Goal: Transaction & Acquisition: Purchase product/service

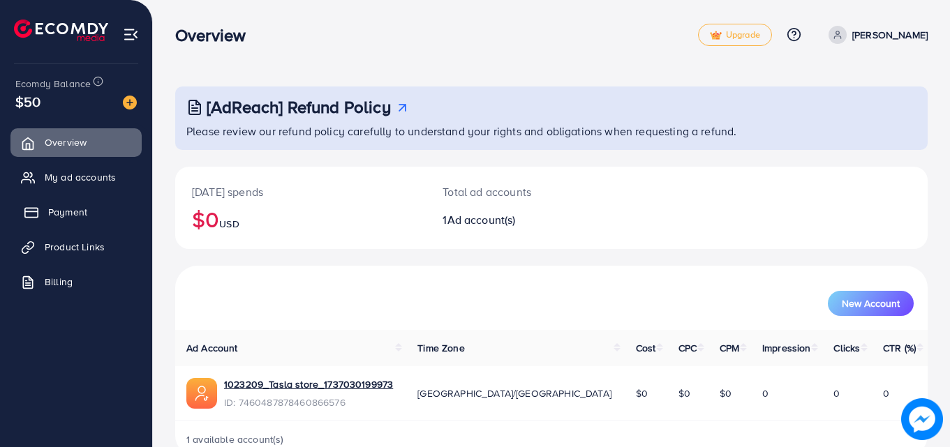
click at [82, 213] on span "Payment" at bounding box center [67, 212] width 39 height 14
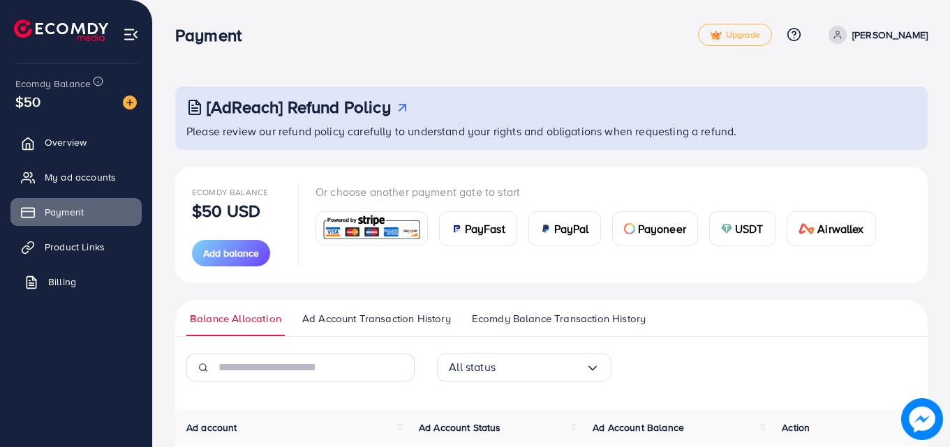
click at [75, 286] on span "Billing" at bounding box center [62, 282] width 28 height 14
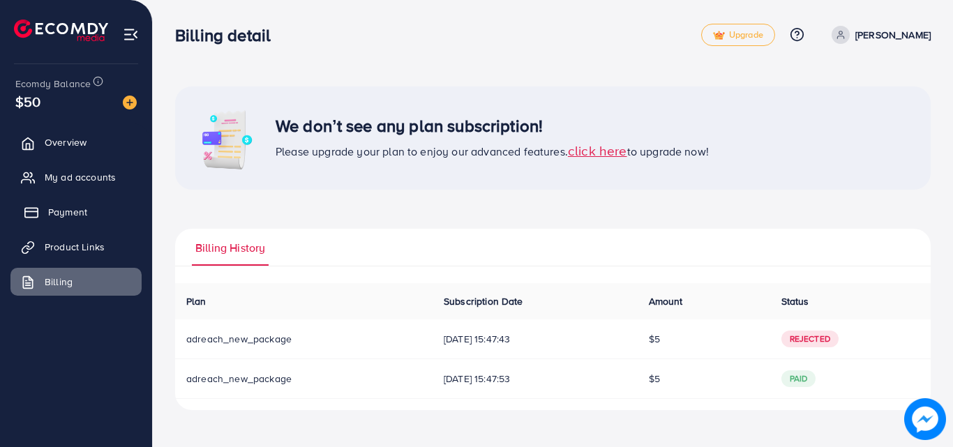
click at [96, 204] on link "Payment" at bounding box center [75, 212] width 131 height 28
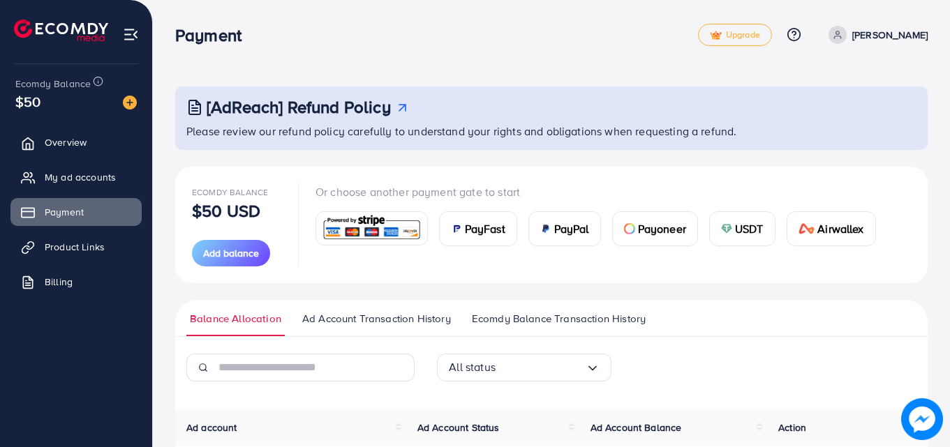
click at [744, 223] on span "USDT" at bounding box center [749, 228] width 29 height 17
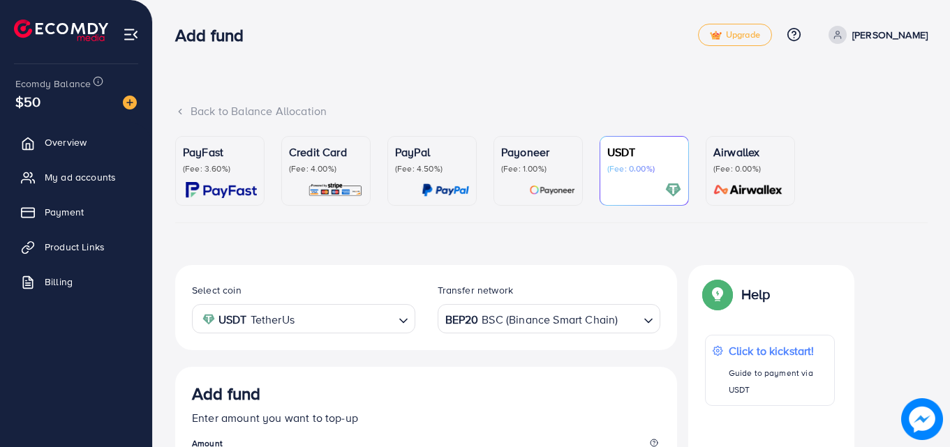
scroll to position [248, 0]
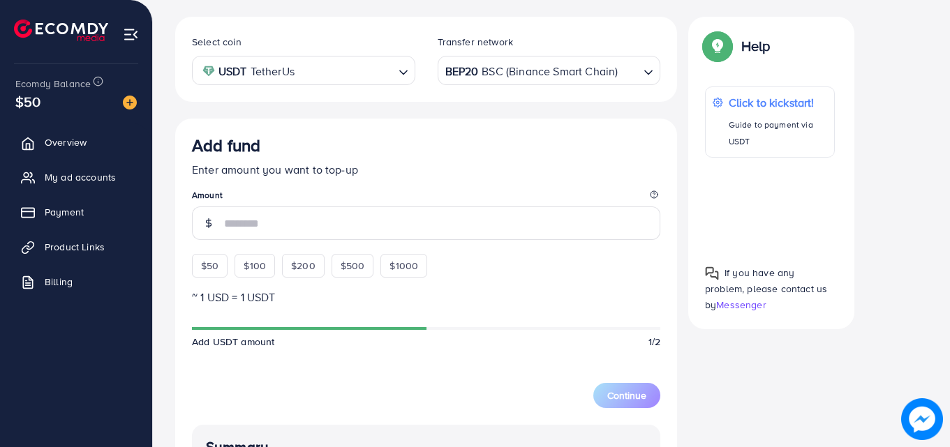
click at [400, 232] on input "number" at bounding box center [442, 223] width 436 height 33
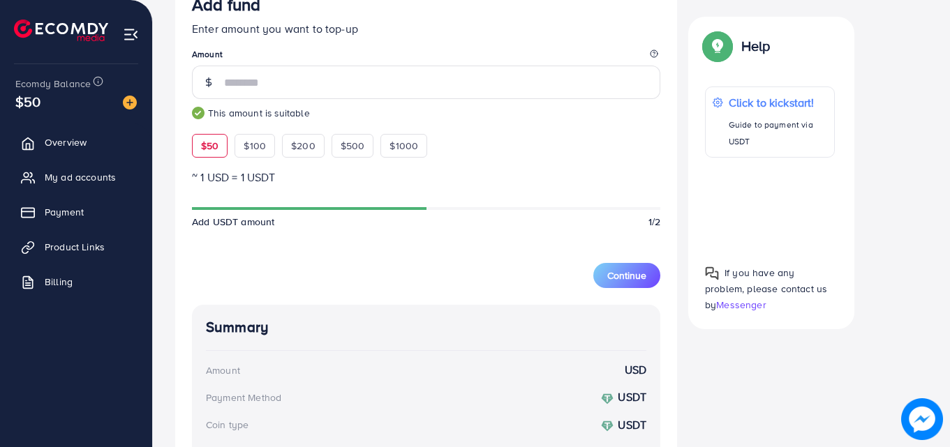
scroll to position [384, 0]
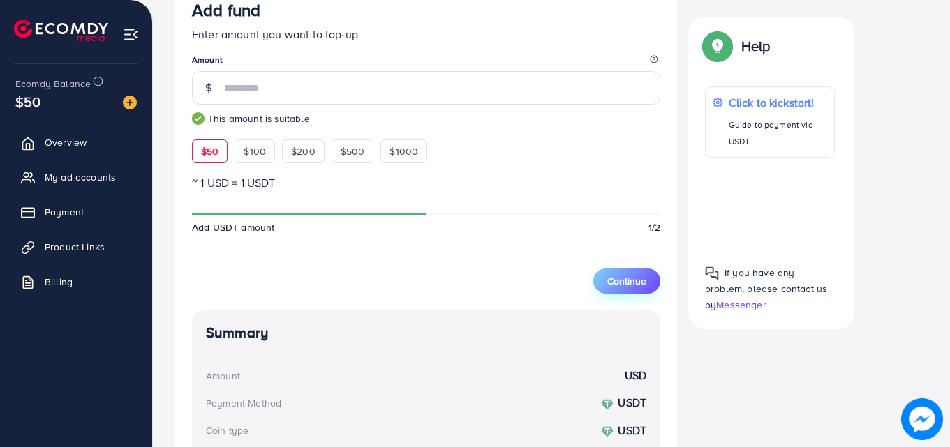
type input "**"
click at [624, 287] on span "Continue" at bounding box center [626, 281] width 39 height 14
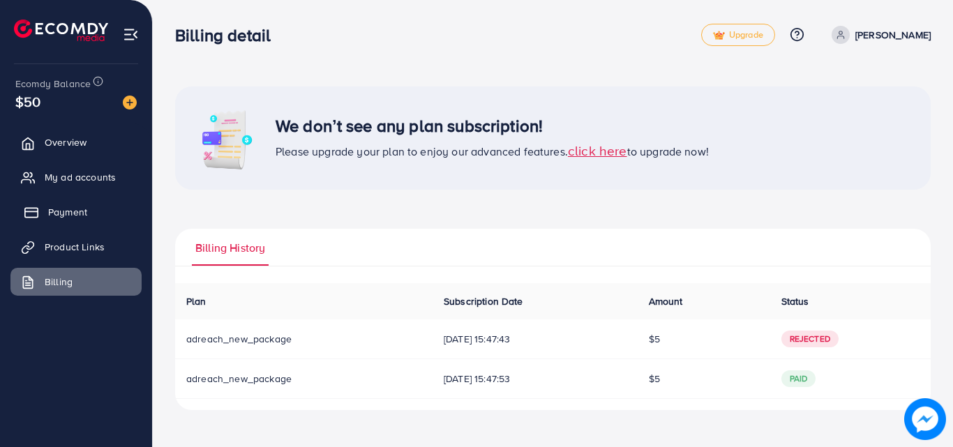
click at [97, 210] on link "Payment" at bounding box center [75, 212] width 131 height 28
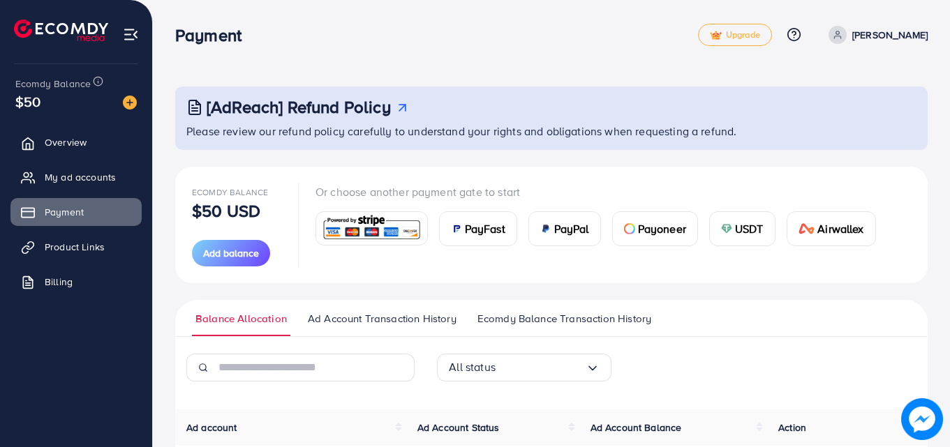
click at [737, 232] on span "USDT" at bounding box center [749, 228] width 29 height 17
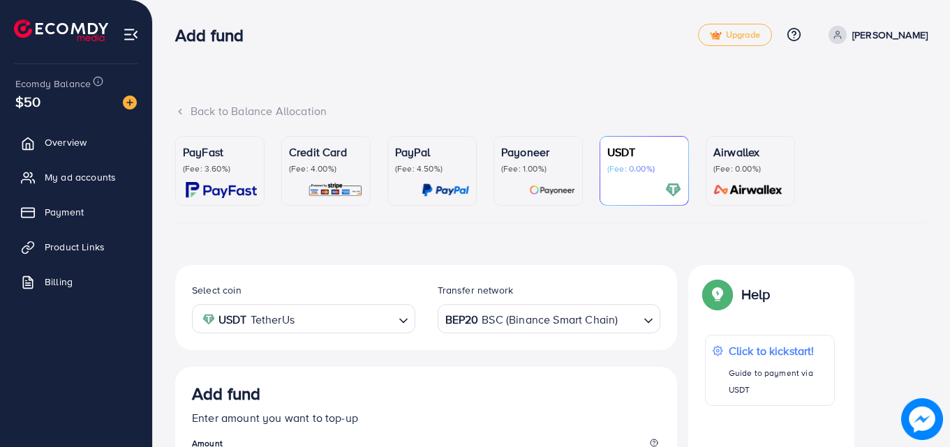
scroll to position [248, 0]
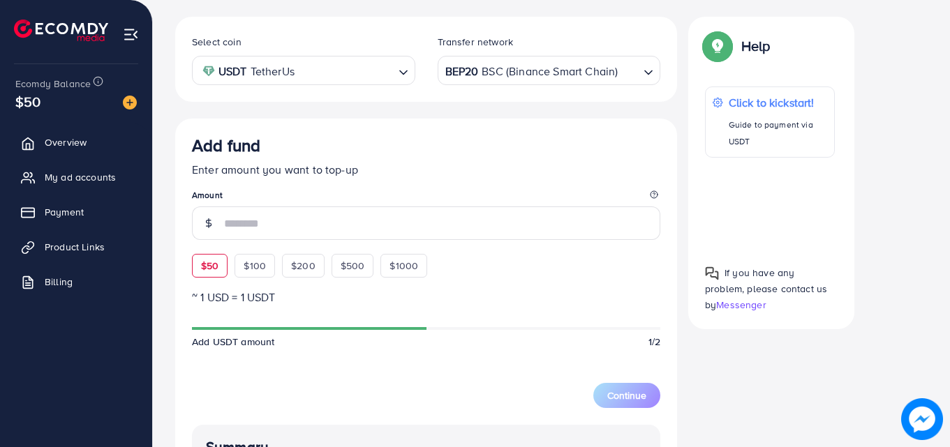
click at [204, 262] on div "Add fund Enter amount you want to top-up Amount $50 $100 $200 $500 $1000" at bounding box center [426, 206] width 468 height 142
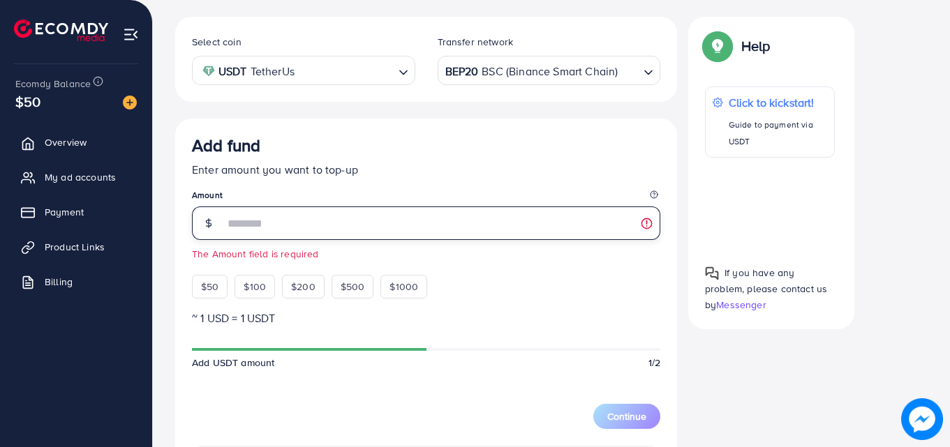
click at [294, 232] on input "number" at bounding box center [442, 223] width 436 height 33
click at [414, 236] on input "**" at bounding box center [442, 223] width 436 height 33
type input "*"
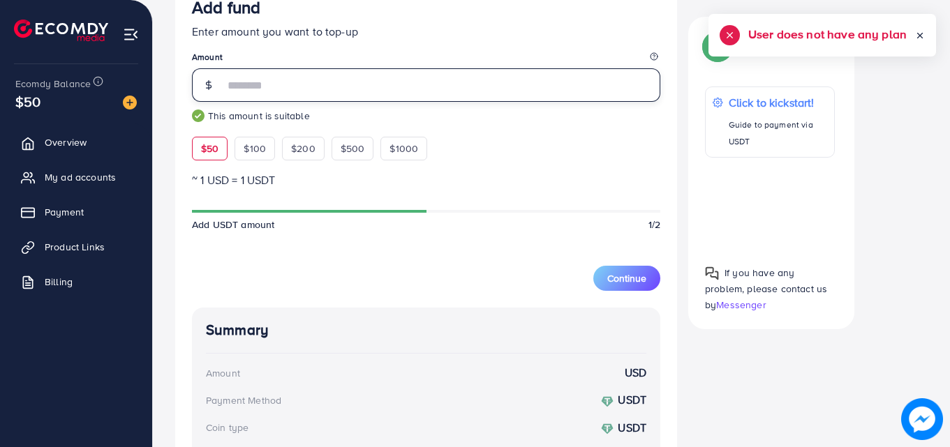
scroll to position [389, 0]
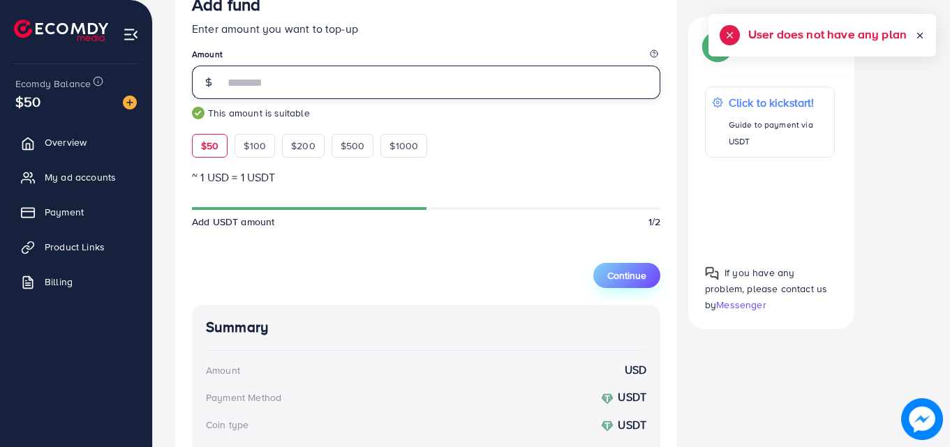
type input "**"
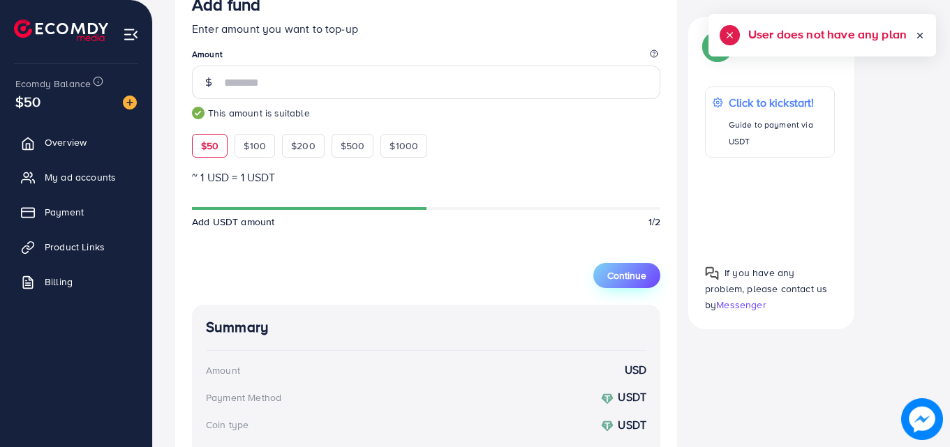
click at [639, 276] on span "Continue" at bounding box center [626, 276] width 39 height 14
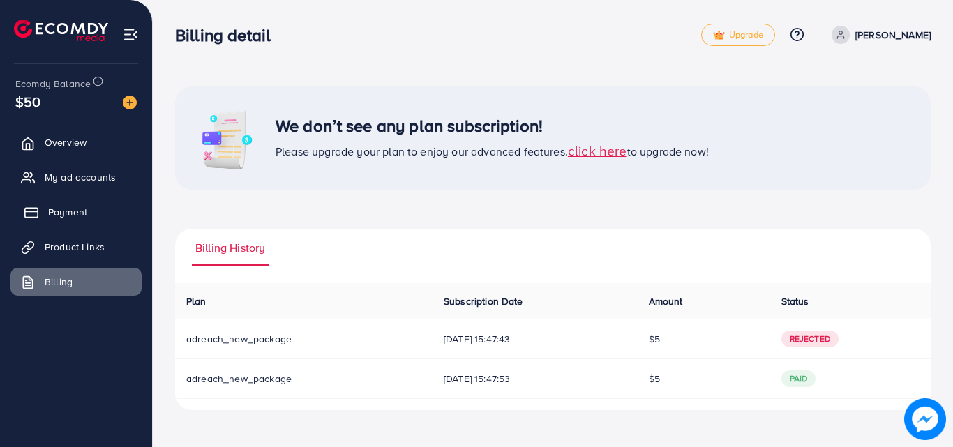
click at [56, 205] on span "Payment" at bounding box center [67, 212] width 39 height 14
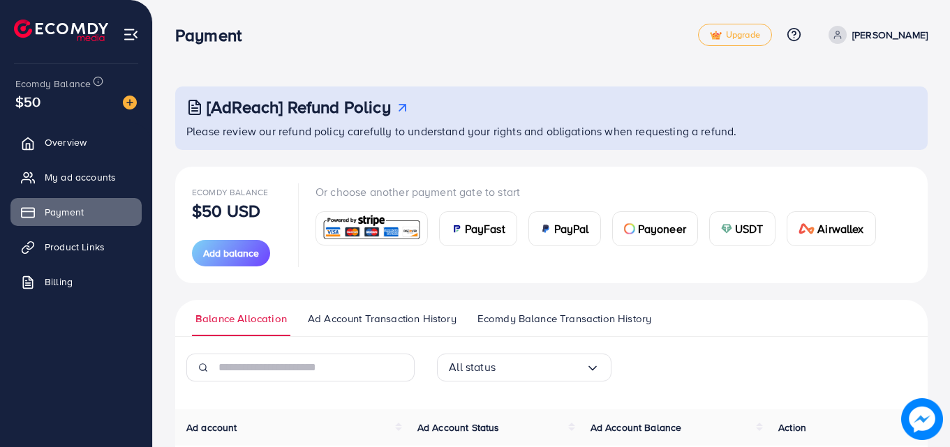
click at [634, 226] on img at bounding box center [629, 228] width 11 height 11
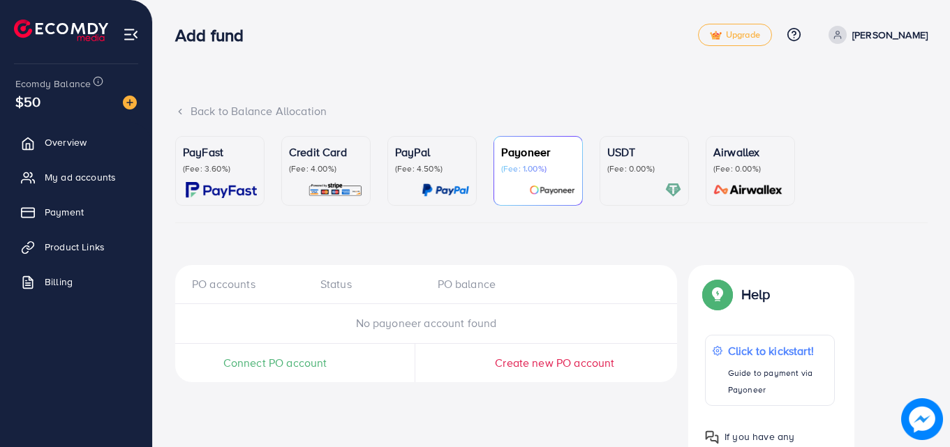
click at [322, 167] on p "(Fee: 4.00%)" at bounding box center [326, 168] width 74 height 11
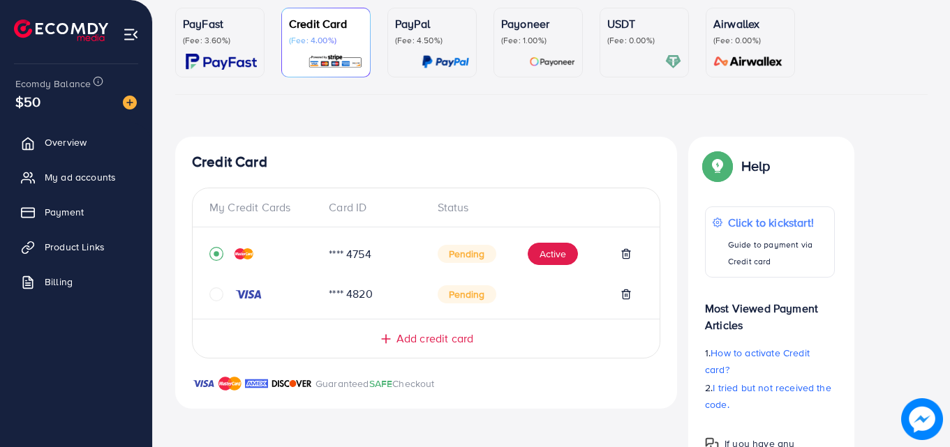
scroll to position [204, 0]
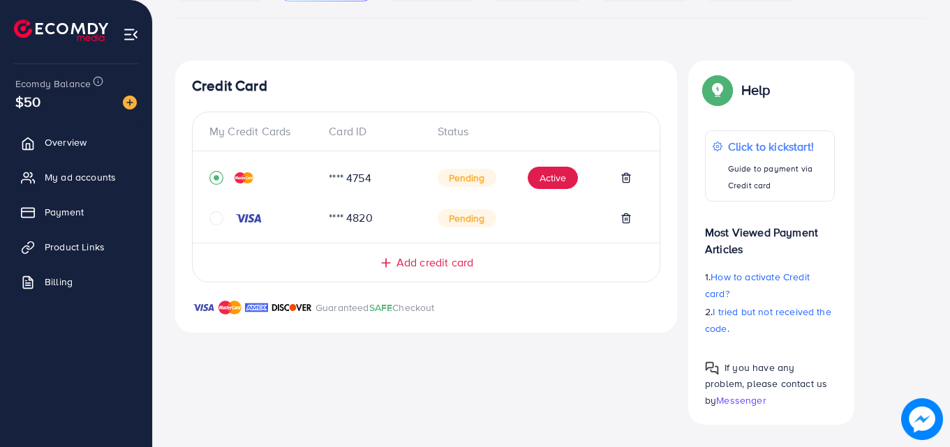
click at [405, 262] on span "Add credit card" at bounding box center [434, 263] width 77 height 16
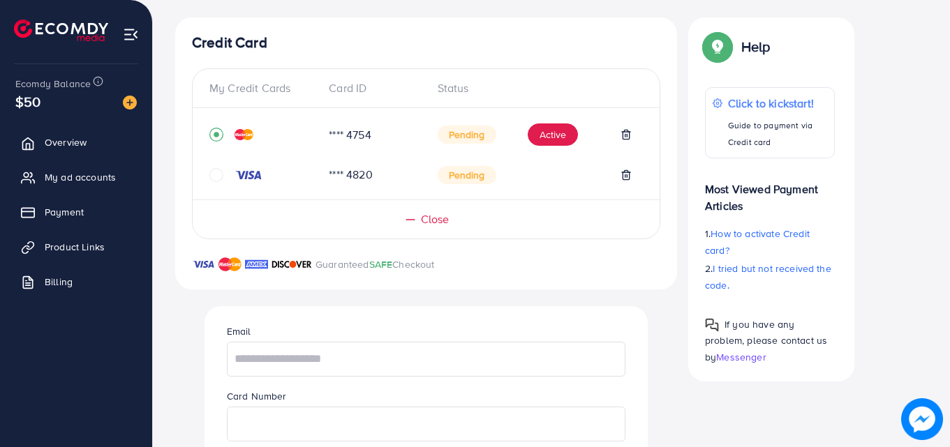
scroll to position [220, 0]
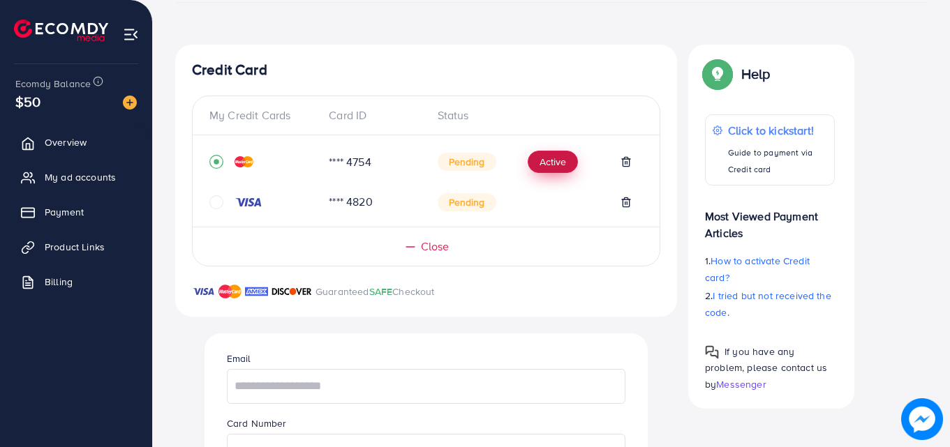
click at [551, 156] on button "Active" at bounding box center [552, 162] width 50 height 22
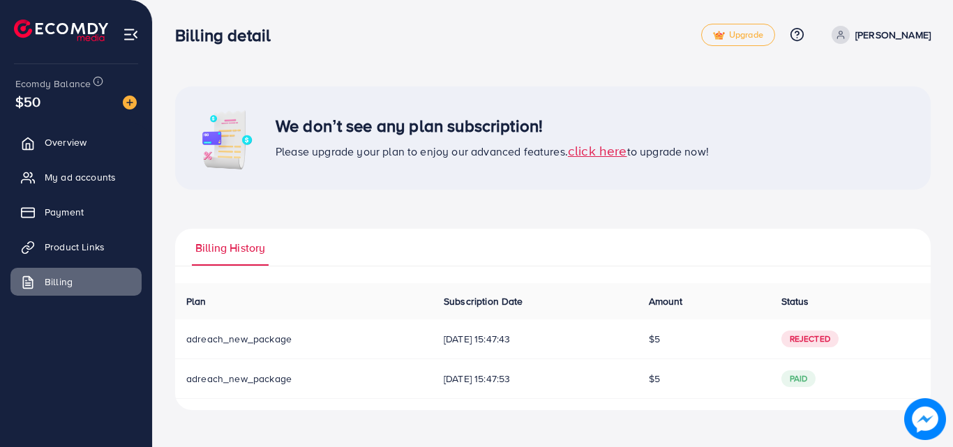
click at [695, 82] on div "We don’t see any plan subscription! Please upgrade your plan to enjoy our advan…" at bounding box center [553, 216] width 800 height 433
click at [744, 227] on div "We don’t see any plan subscription! Please upgrade your plan to enjoy our advan…" at bounding box center [553, 249] width 756 height 324
drag, startPoint x: 42, startPoint y: 85, endPoint x: 95, endPoint y: 83, distance: 53.1
click at [95, 83] on div "Ecomdy Balance" at bounding box center [70, 83] width 110 height 16
click at [130, 104] on img at bounding box center [130, 103] width 14 height 14
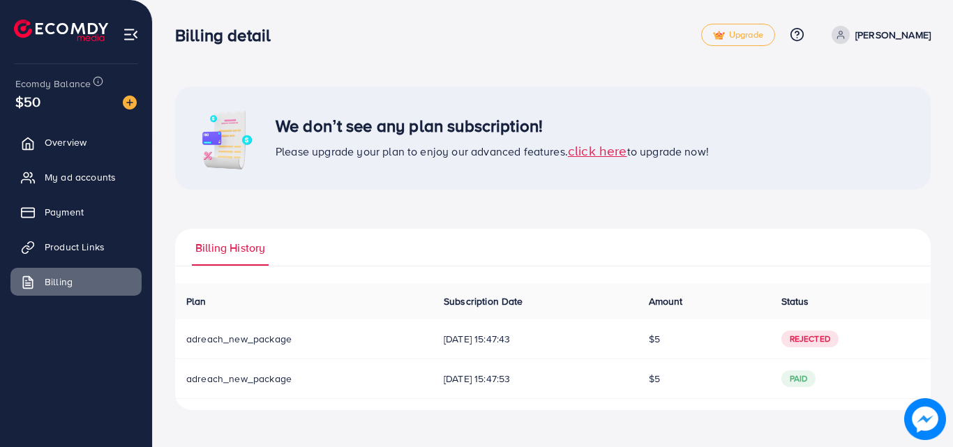
click at [676, 78] on div "We don’t see any plan subscription! Please upgrade your plan to enjoy our advan…" at bounding box center [553, 216] width 800 height 433
